Goal: Navigation & Orientation: Find specific page/section

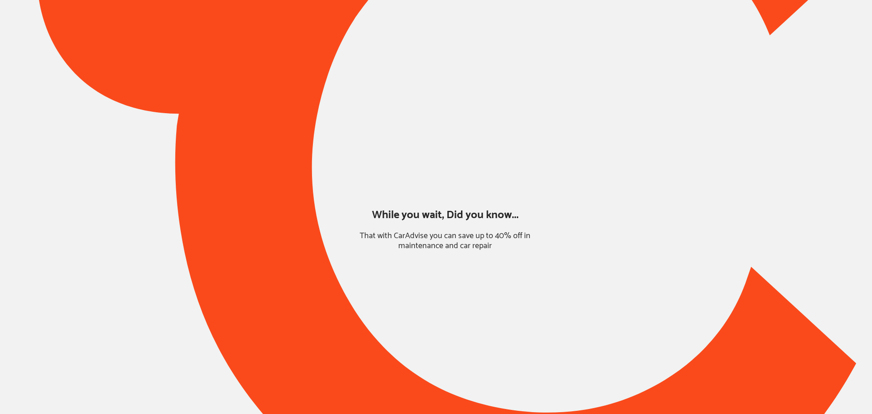
type input "*****"
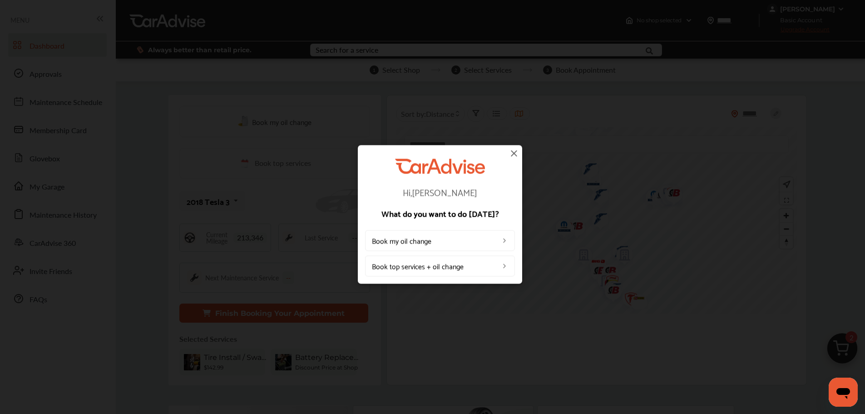
click at [512, 156] on img at bounding box center [514, 153] width 11 height 11
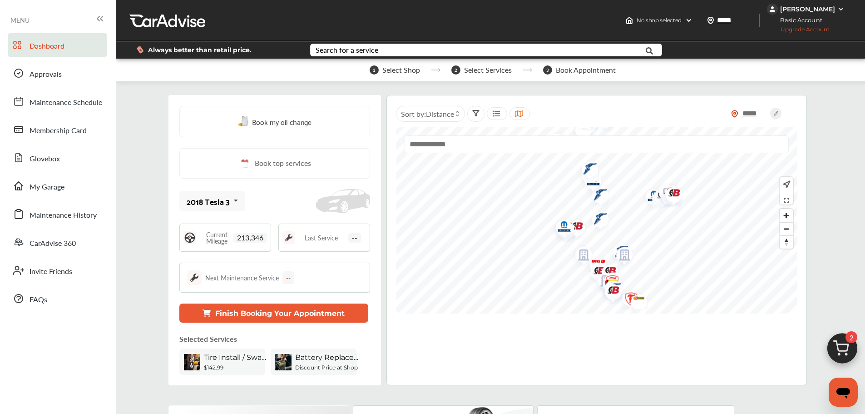
click at [80, 184] on link "My Garage" at bounding box center [57, 186] width 99 height 24
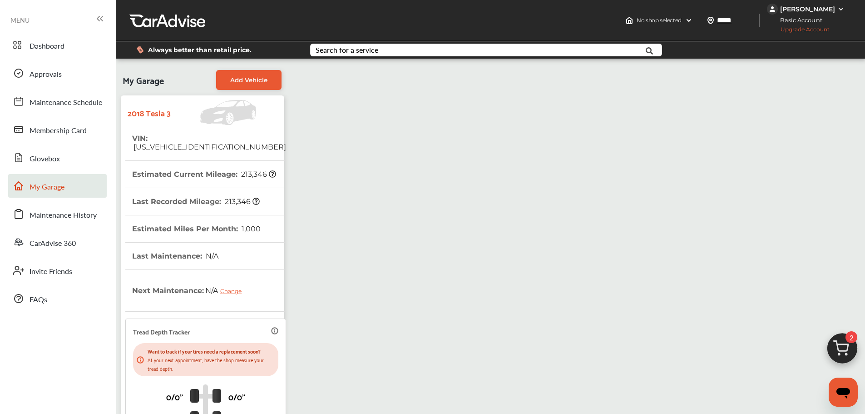
click at [840, 346] on img at bounding box center [842, 351] width 44 height 44
